Goal: Contribute content

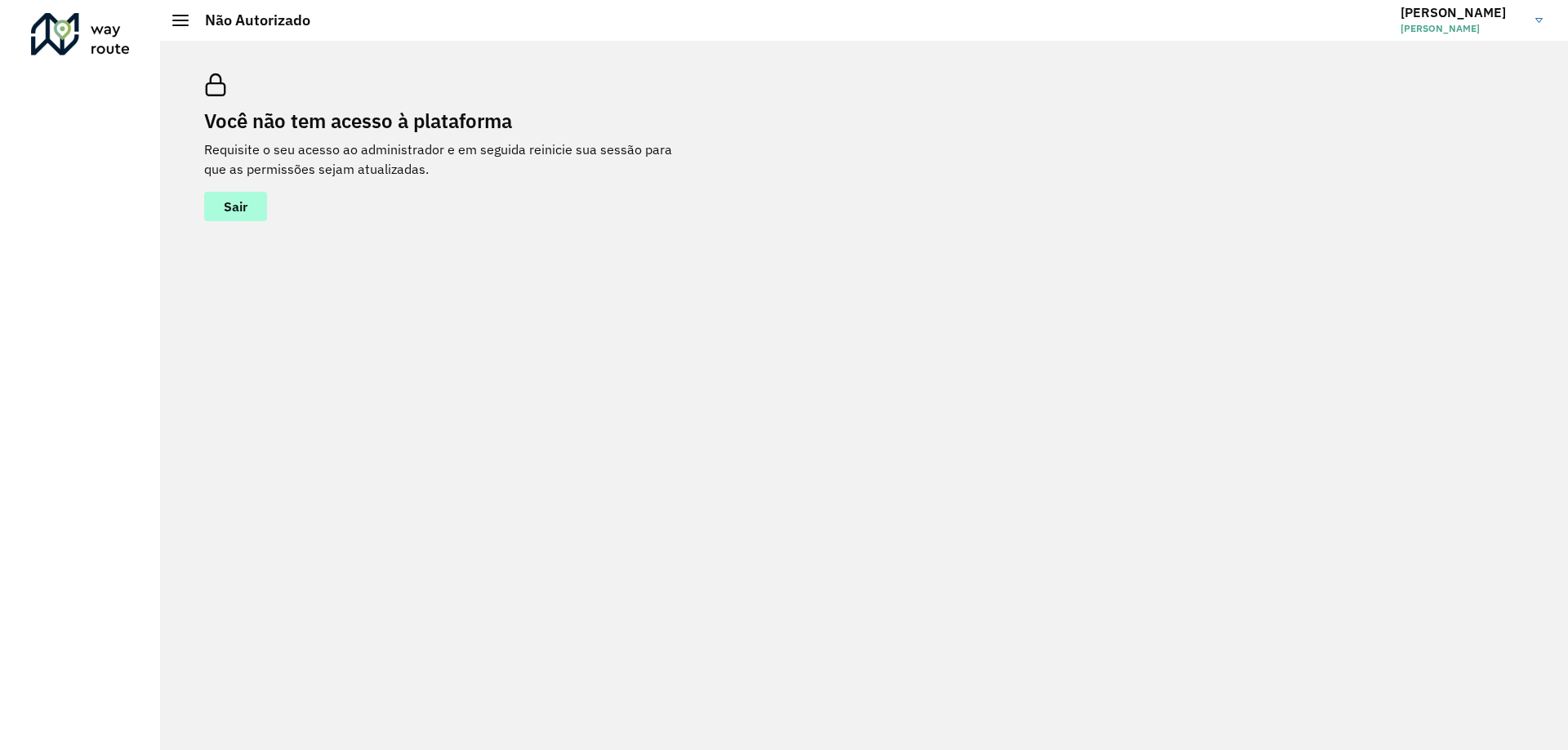
click at [245, 200] on span "Sair" at bounding box center [235, 207] width 24 height 13
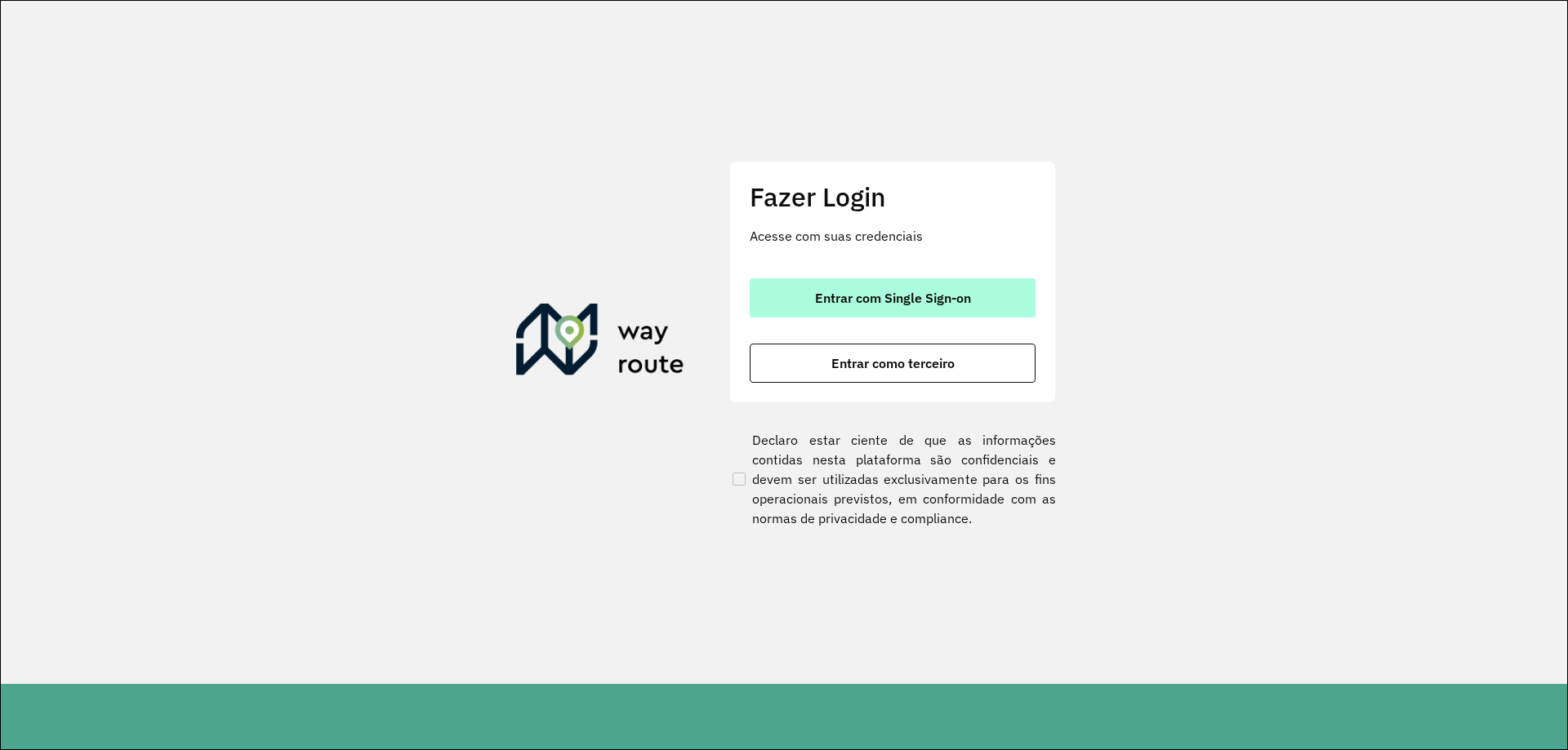
click at [888, 287] on button "Entrar com Single Sign-on" at bounding box center [892, 298] width 286 height 39
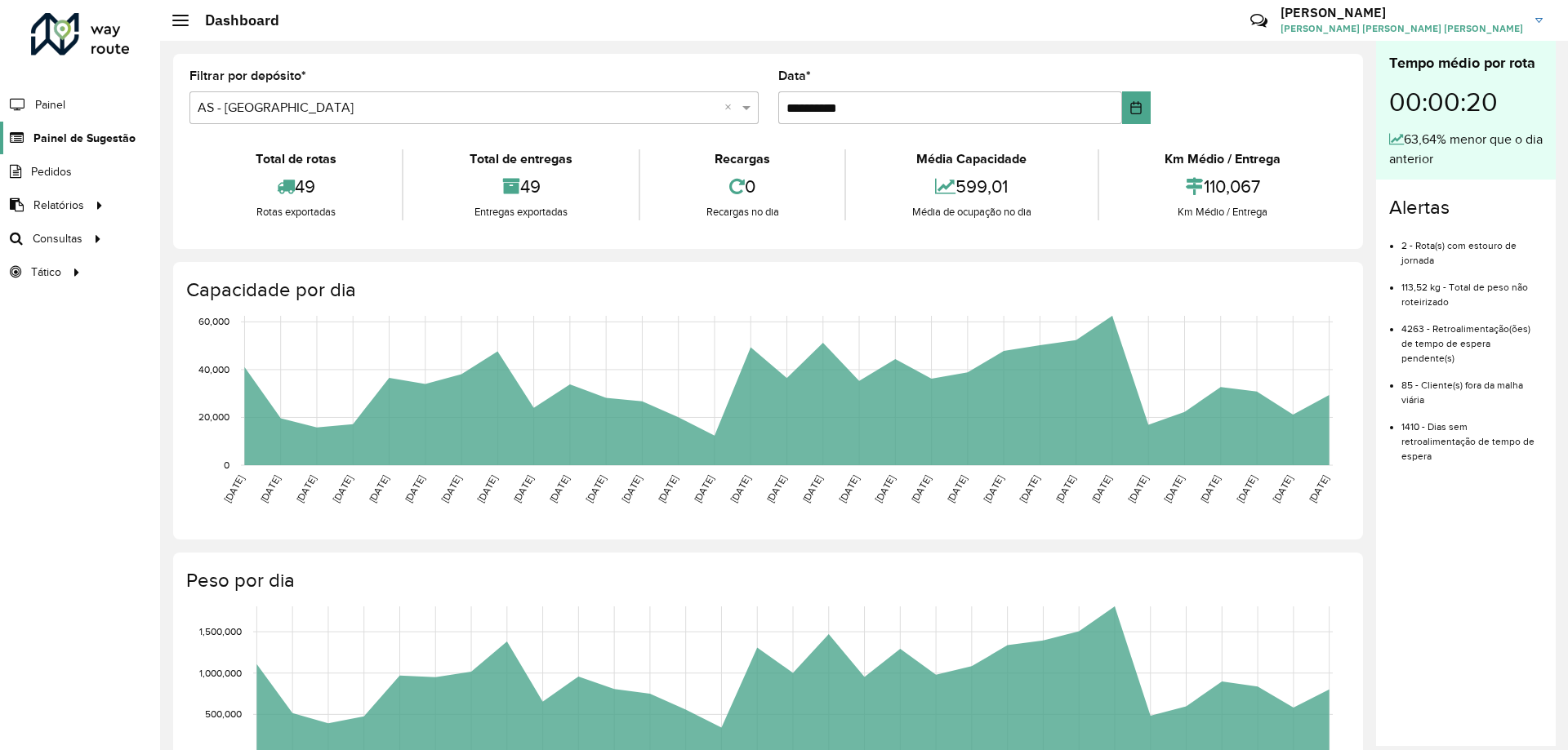
click at [97, 137] on span "Painel de Sugestão" at bounding box center [84, 139] width 102 height 17
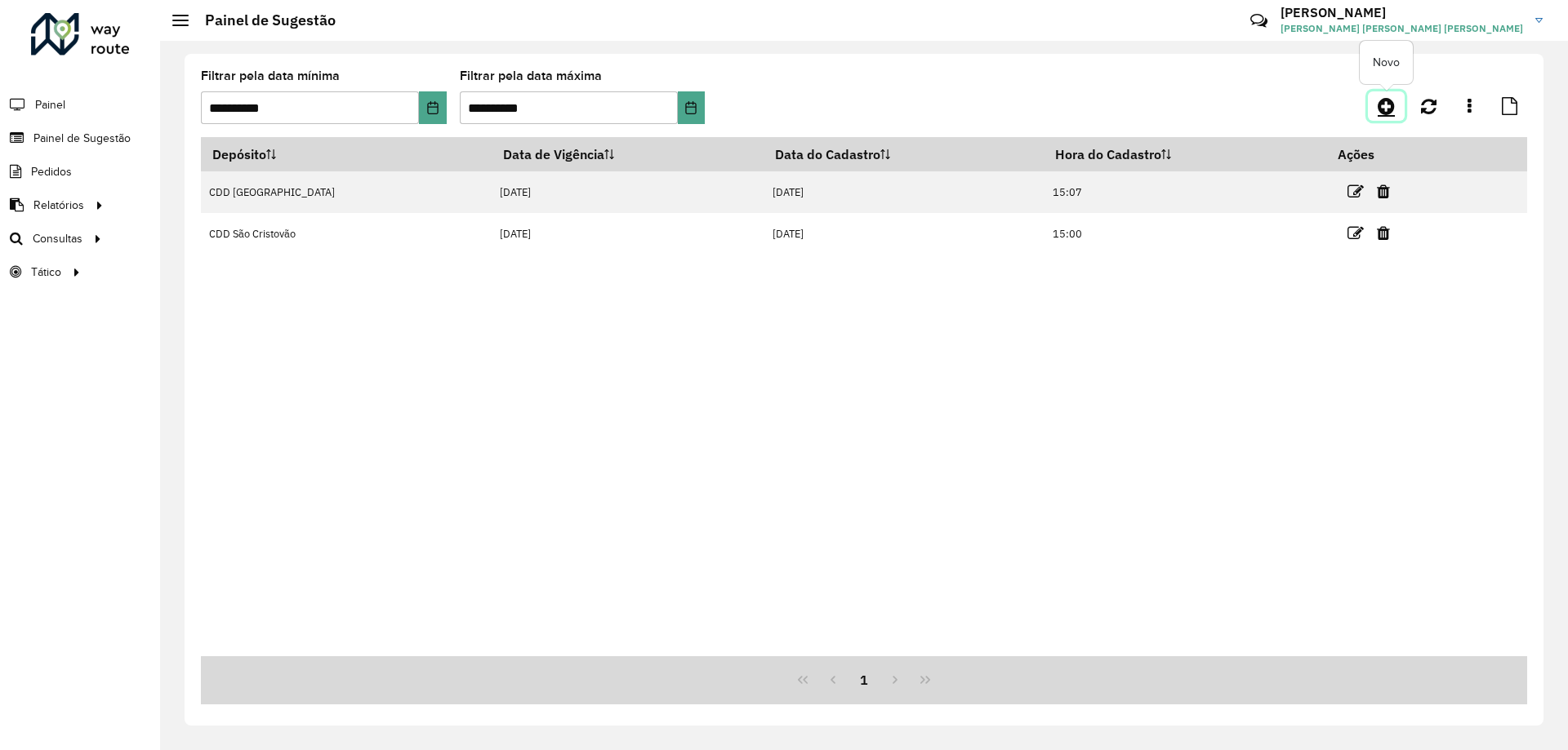
click at [1379, 103] on icon at bounding box center [1386, 106] width 17 height 19
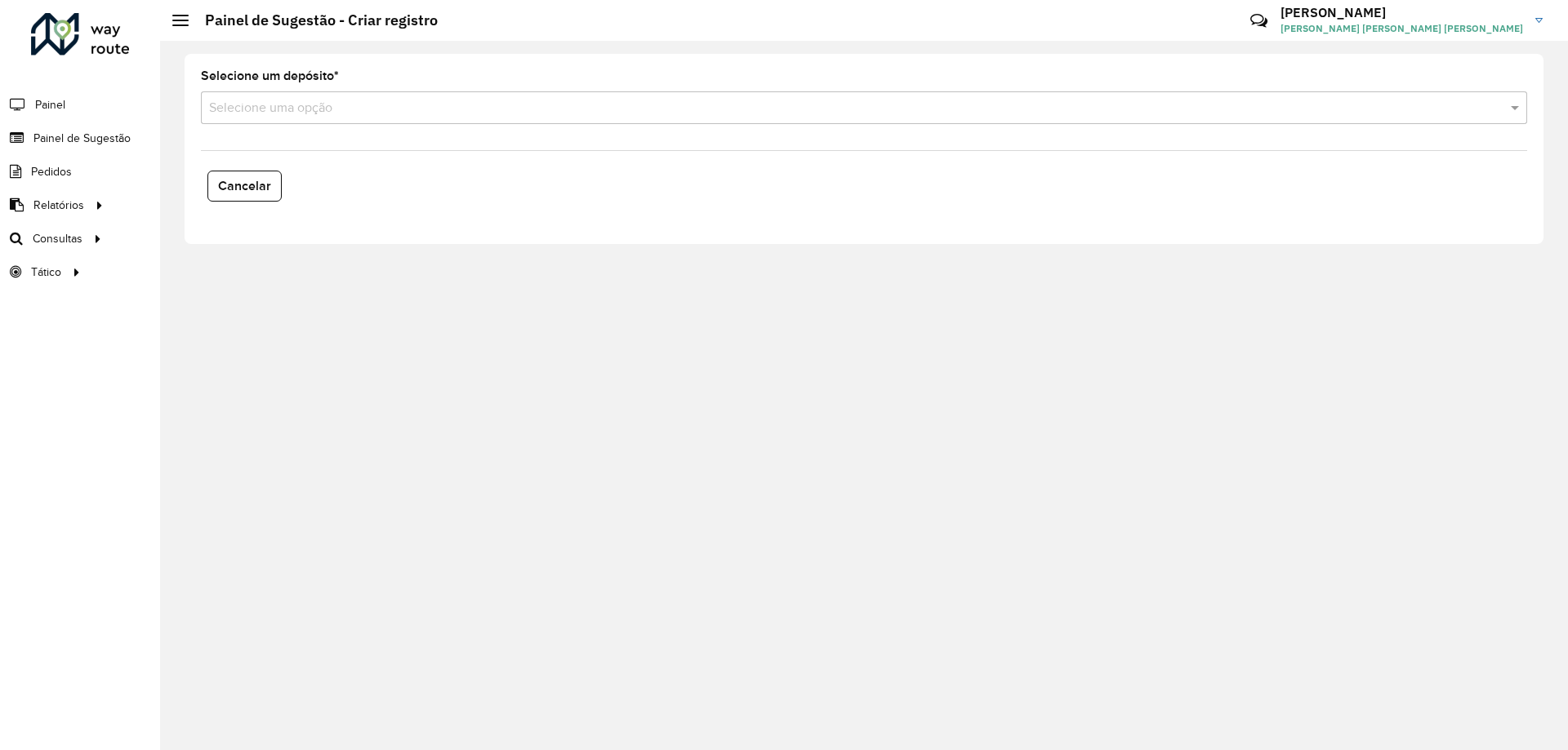
click at [276, 106] on input "text" at bounding box center [847, 108] width 1278 height 19
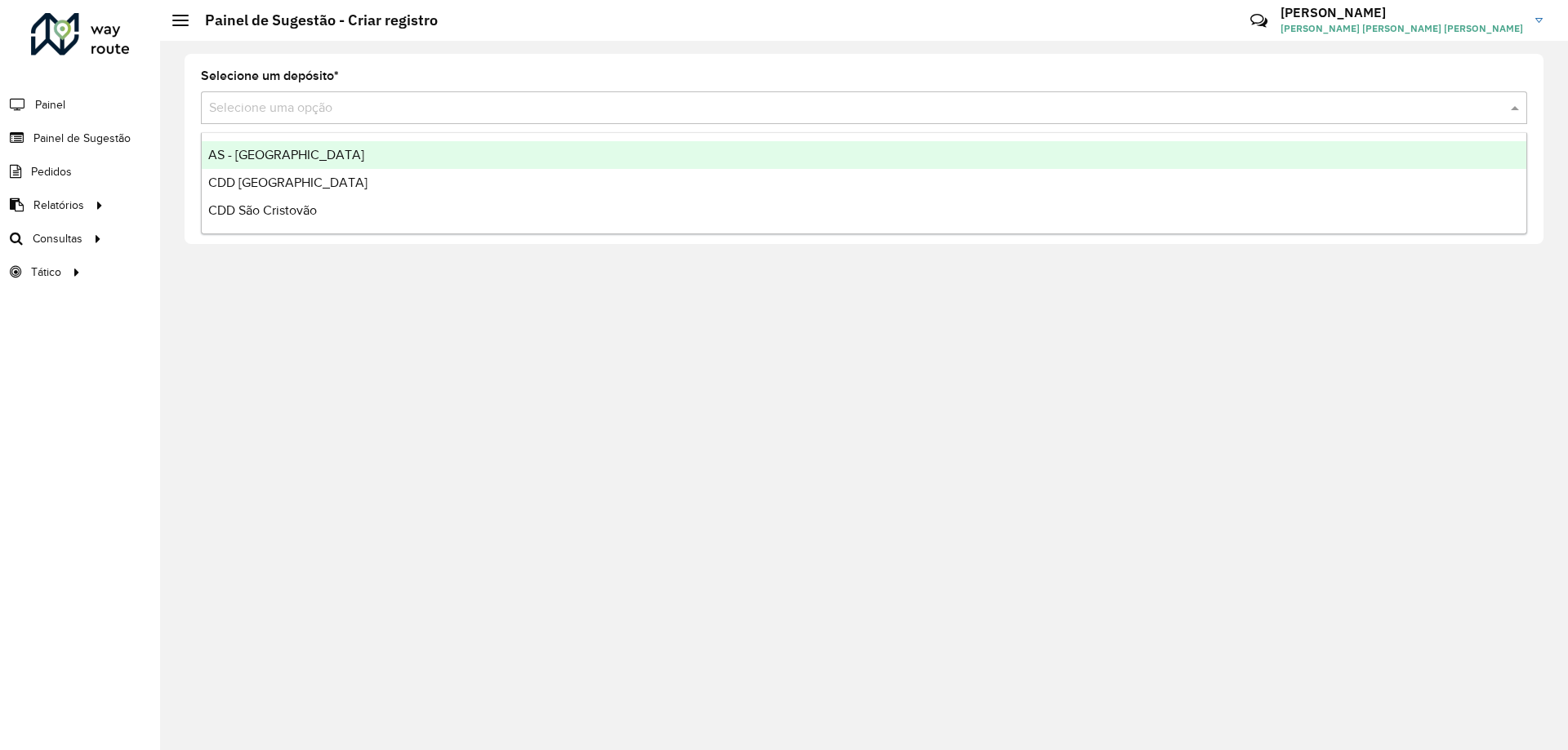
click at [248, 153] on span "AS - [GEOGRAPHIC_DATA]" at bounding box center [286, 154] width 156 height 14
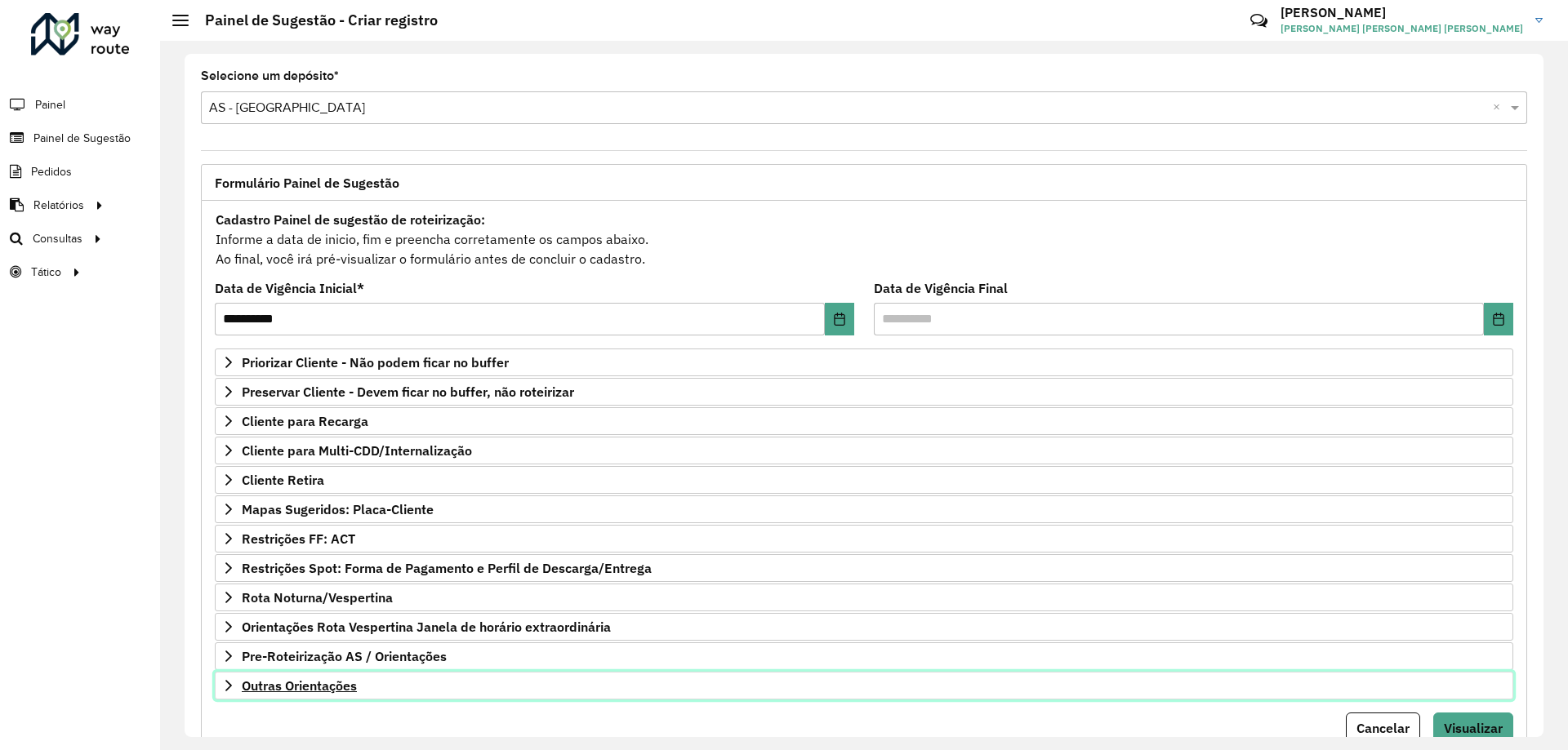
click at [292, 676] on link "Outras Orientações" at bounding box center [863, 685] width 1299 height 28
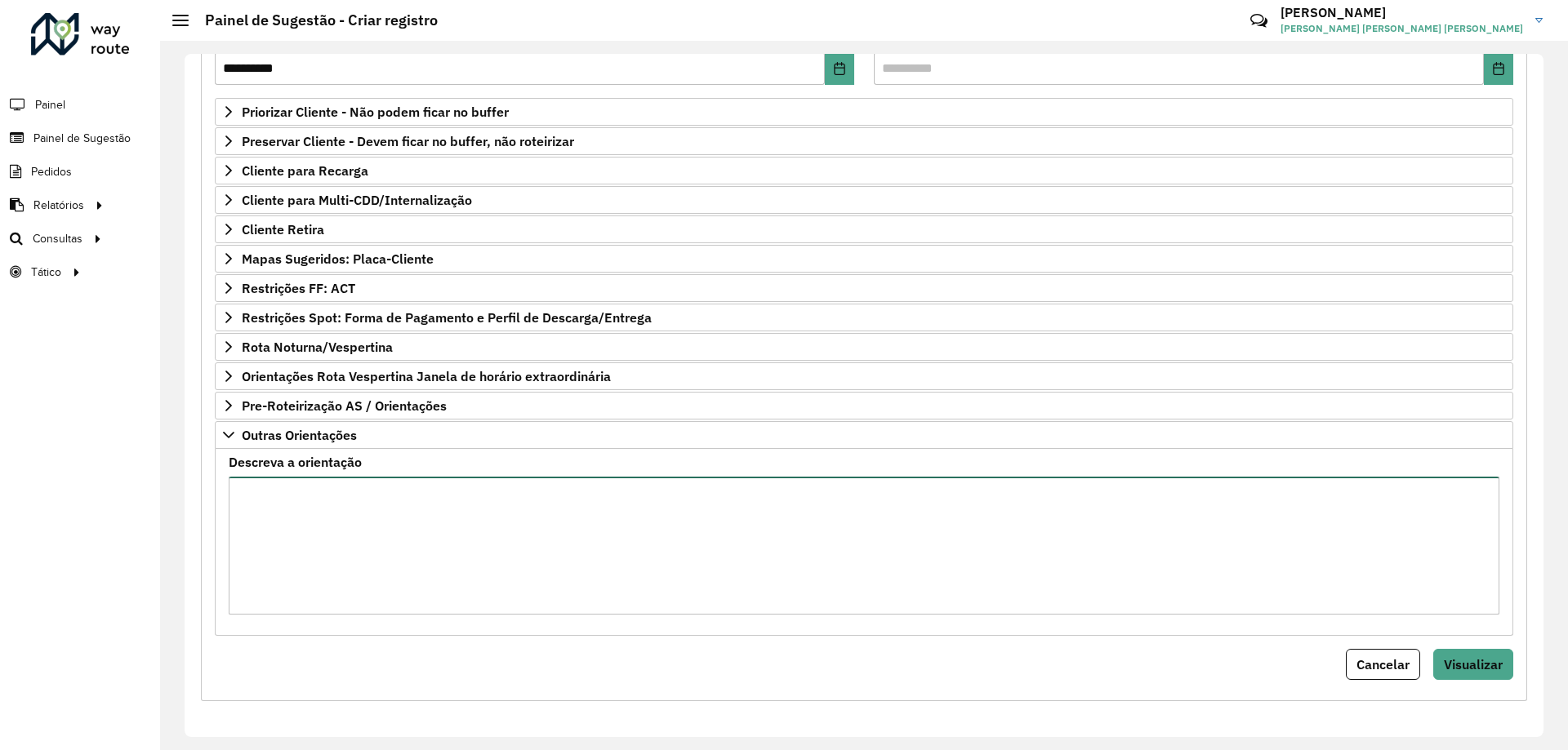
click at [329, 517] on textarea "Descreva a orientação" at bounding box center [864, 545] width 1271 height 138
paste textarea "**********"
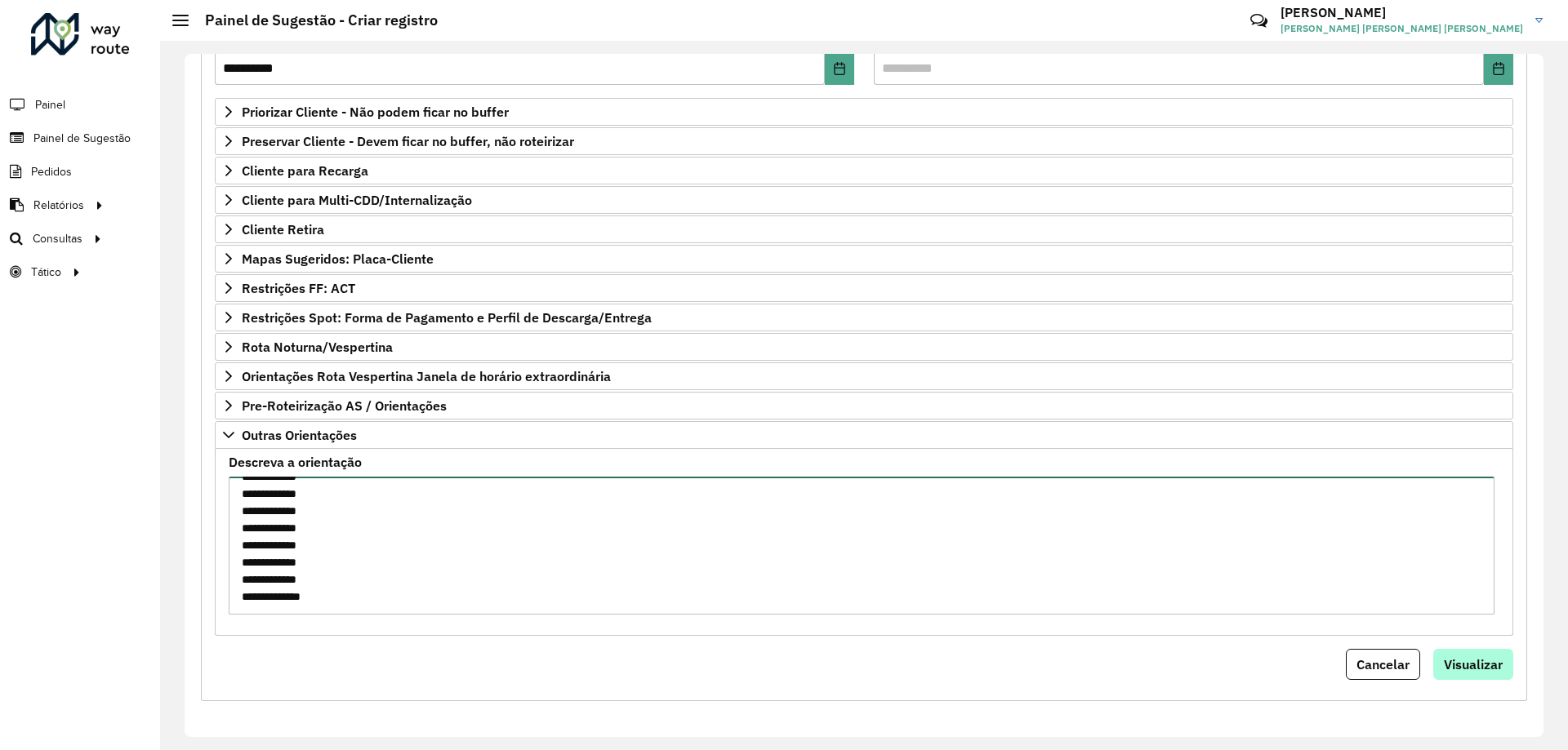
type textarea "**********"
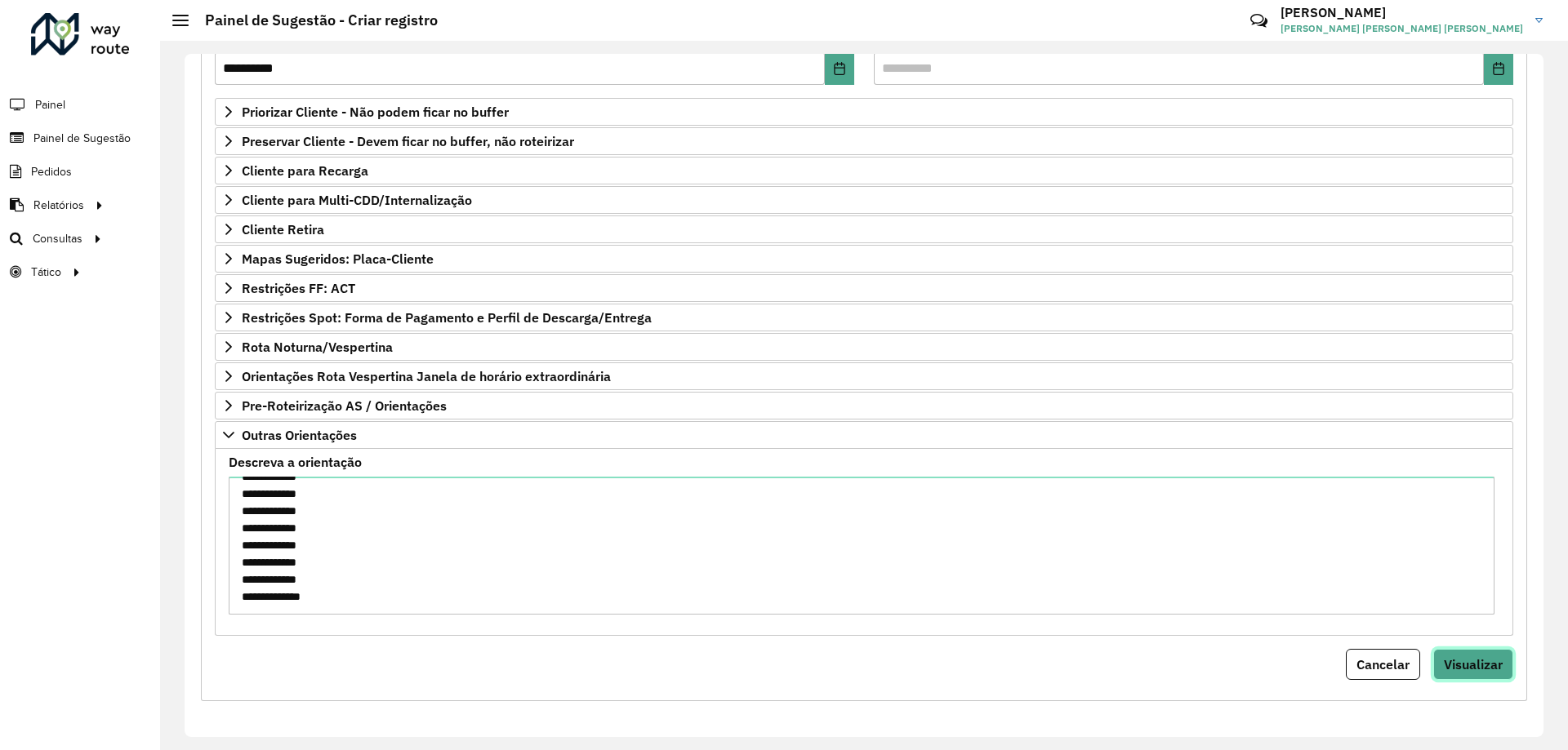
click at [1481, 677] on button "Visualizar" at bounding box center [1473, 664] width 80 height 31
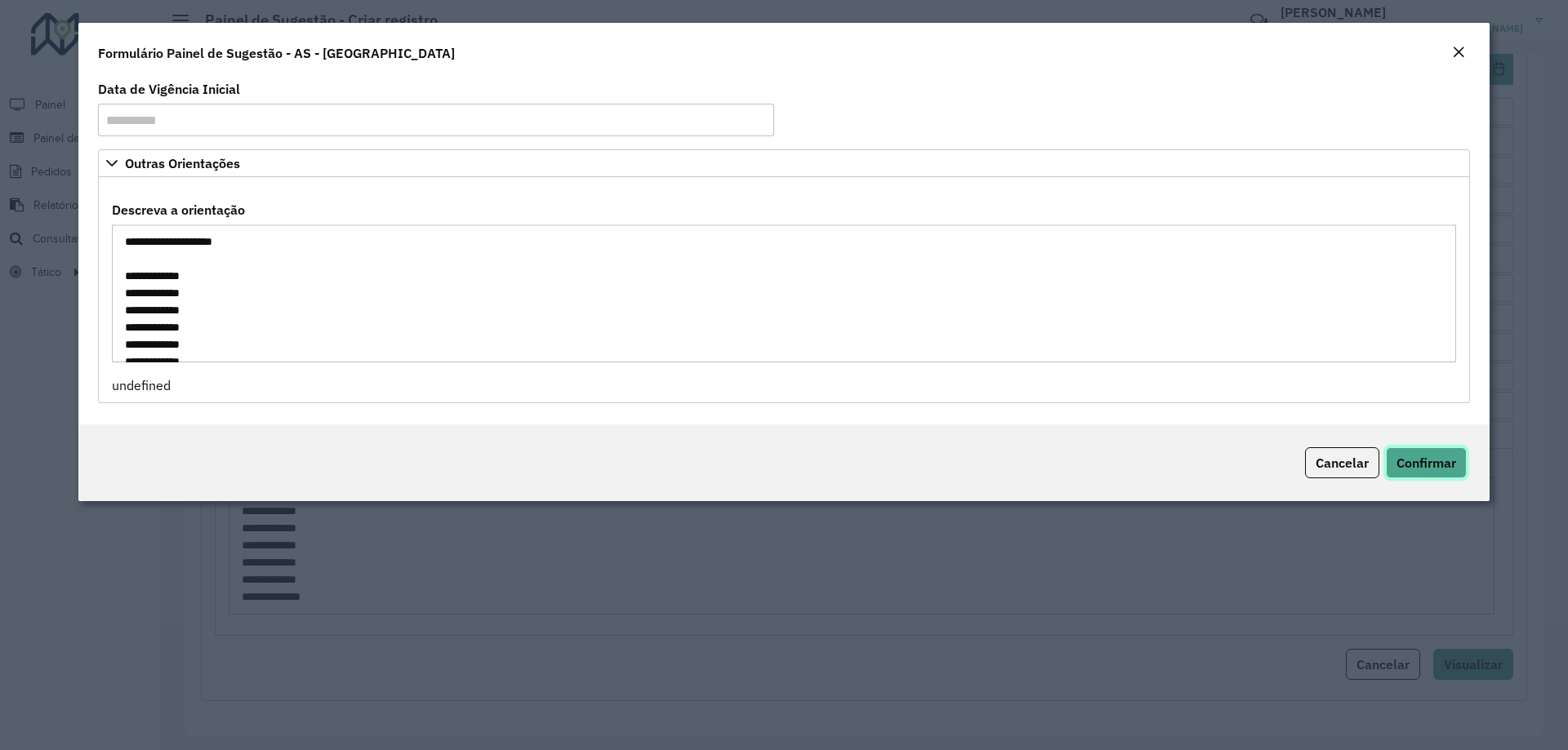
click at [1439, 464] on span "Confirmar" at bounding box center [1426, 462] width 59 height 16
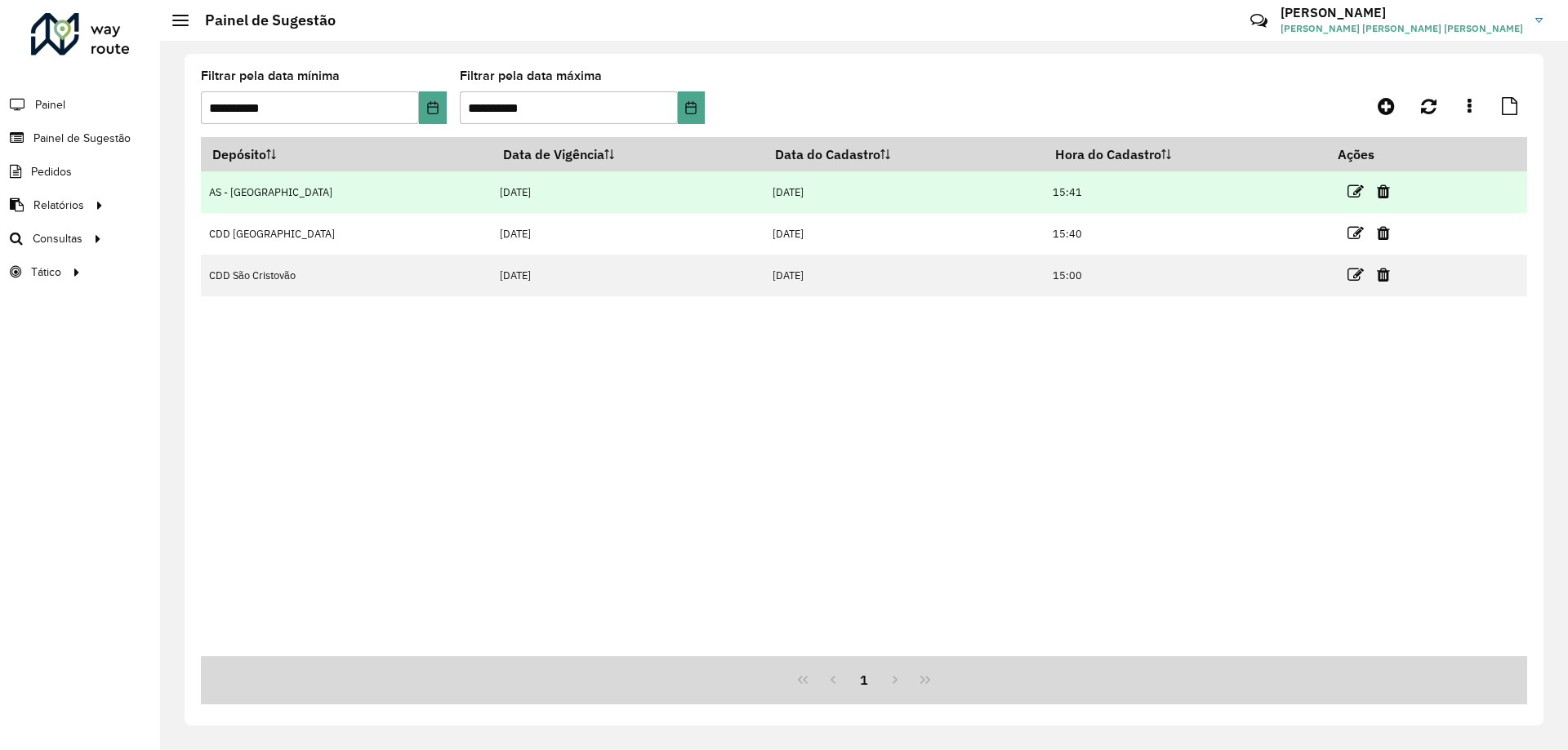
click at [388, 188] on td "AS - [GEOGRAPHIC_DATA]" at bounding box center [347, 192] width 291 height 42
click at [300, 200] on td "AS - [GEOGRAPHIC_DATA]" at bounding box center [347, 192] width 291 height 42
